Goal: Transaction & Acquisition: Subscribe to service/newsletter

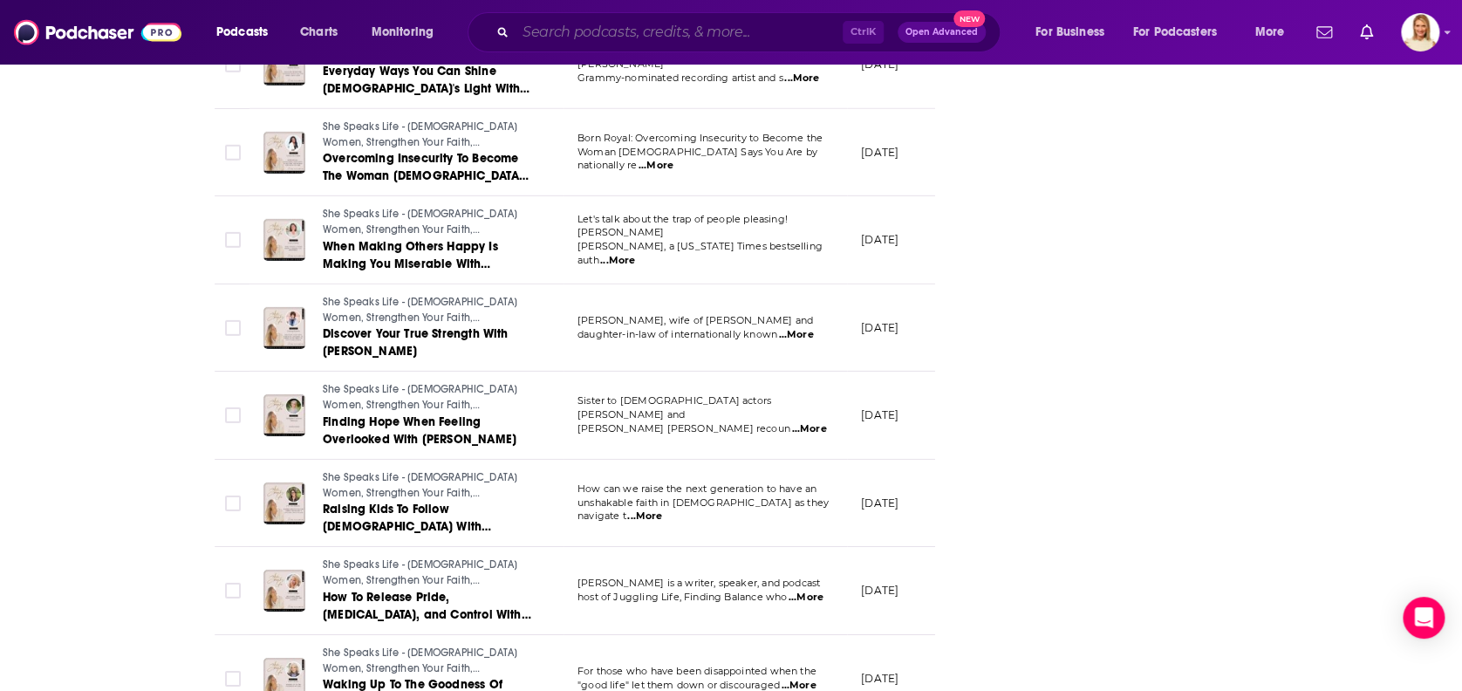
click at [674, 31] on input "Search podcasts, credits, & more..." at bounding box center [678, 32] width 327 height 28
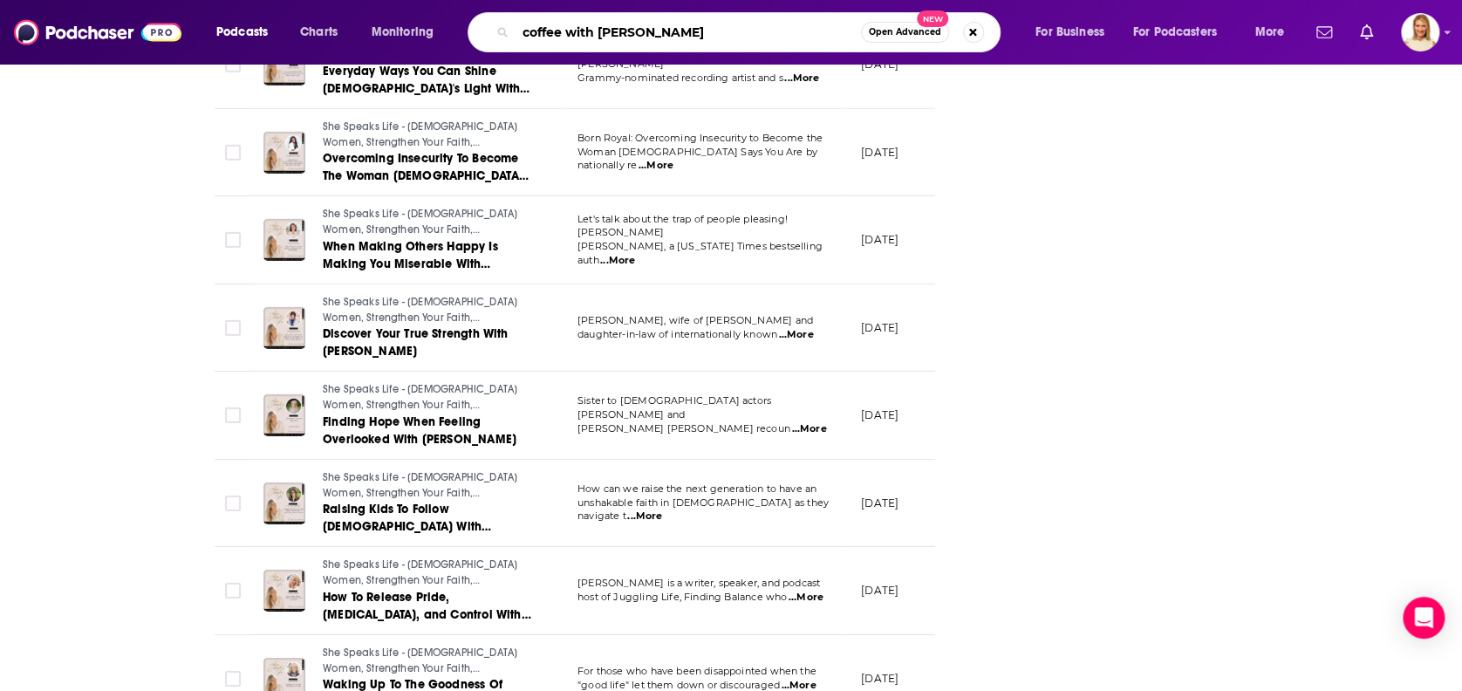
type input "coffee with [PERSON_NAME]"
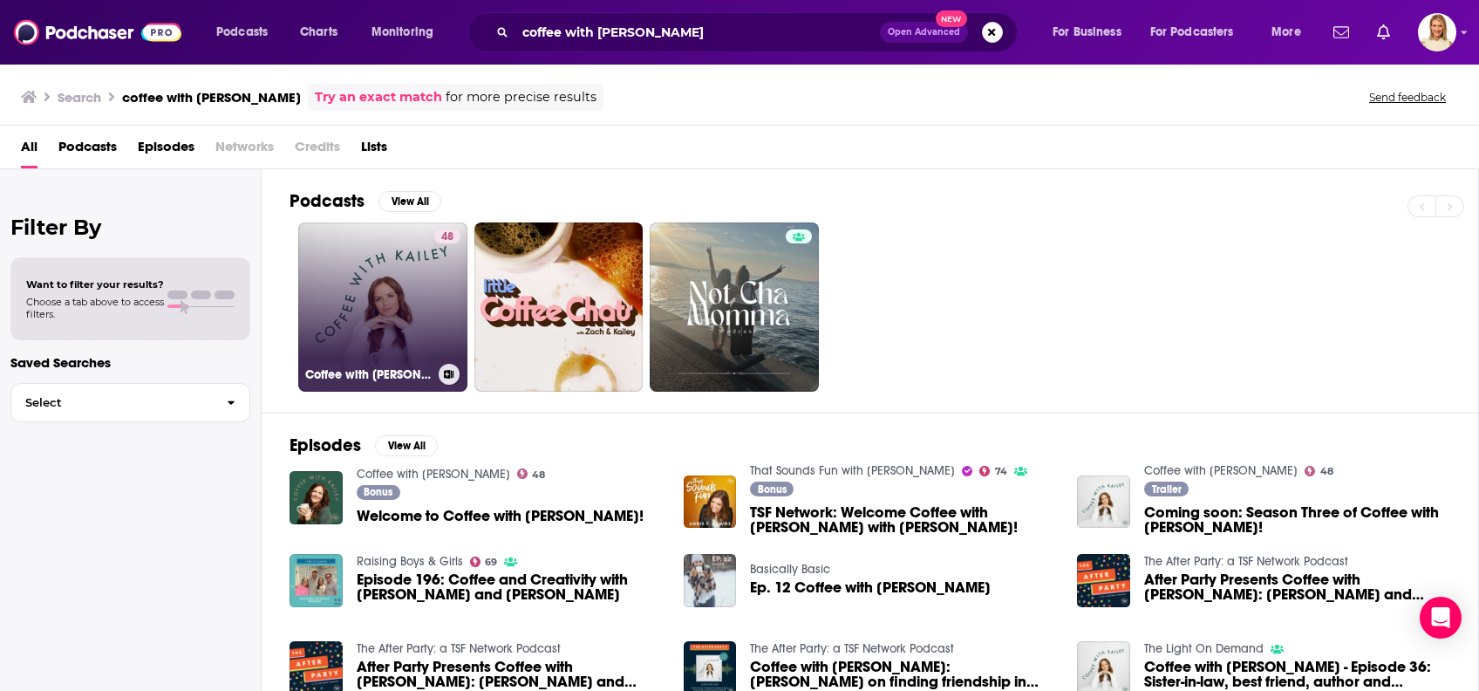
click at [397, 312] on link "48 Coffee with [PERSON_NAME]" at bounding box center [382, 306] width 169 height 169
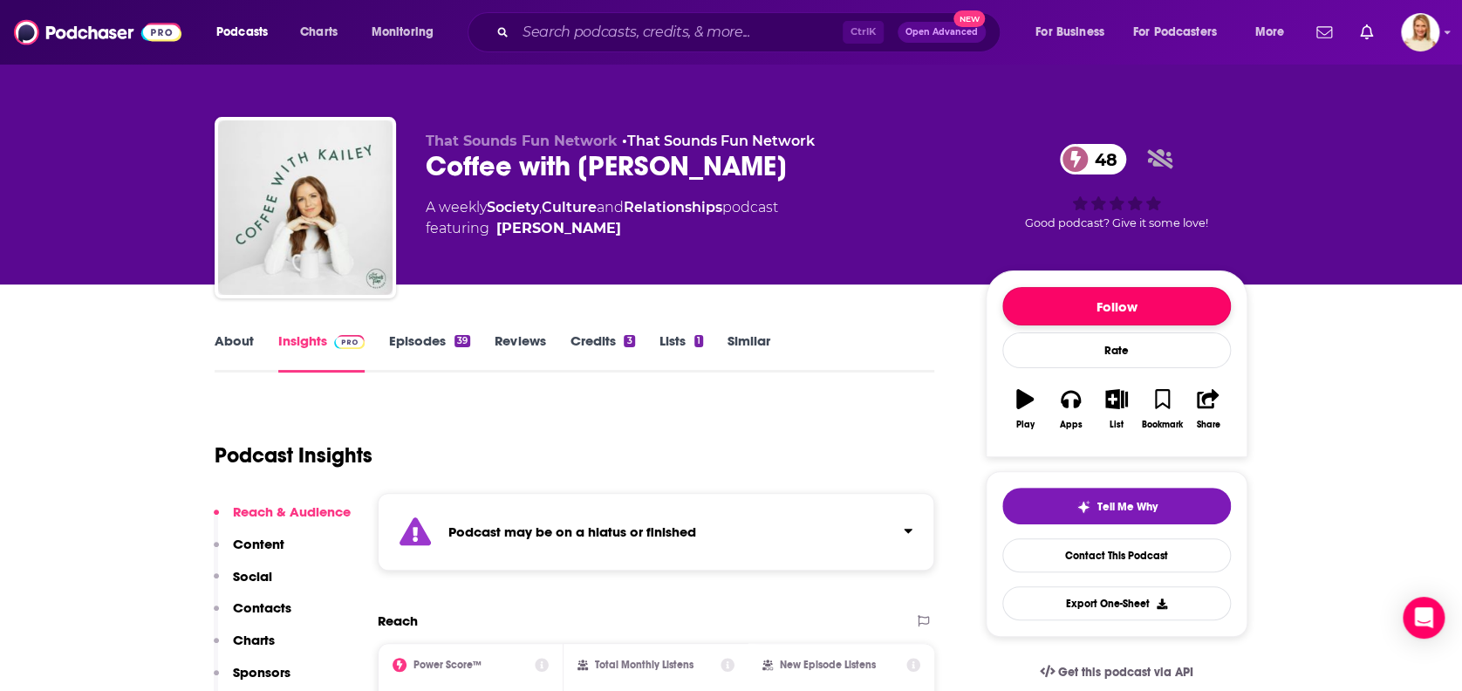
click at [1089, 300] on button "Follow" at bounding box center [1116, 306] width 228 height 38
